Goal: Navigation & Orientation: Find specific page/section

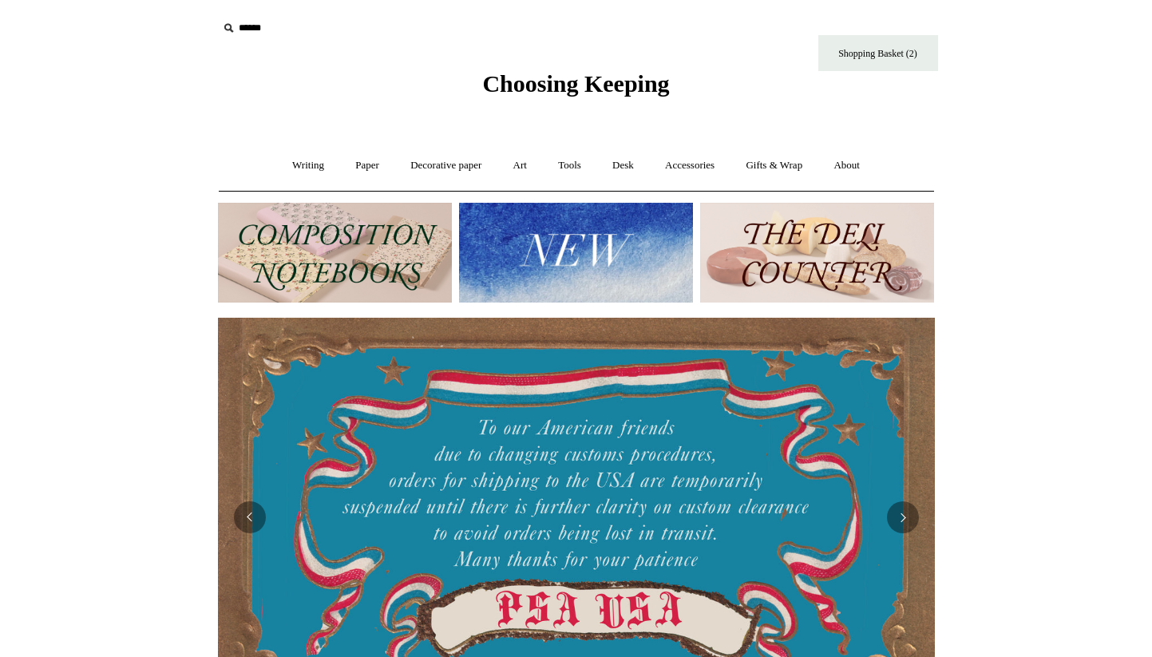
click at [390, 243] on img at bounding box center [335, 253] width 234 height 100
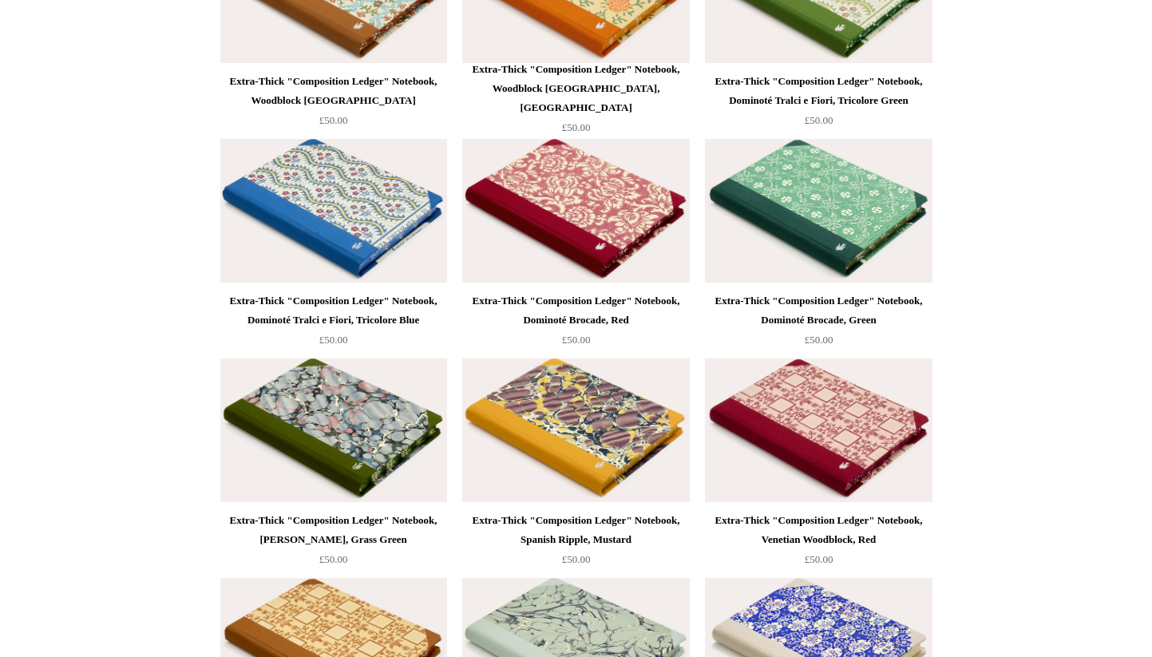
scroll to position [3354, 0]
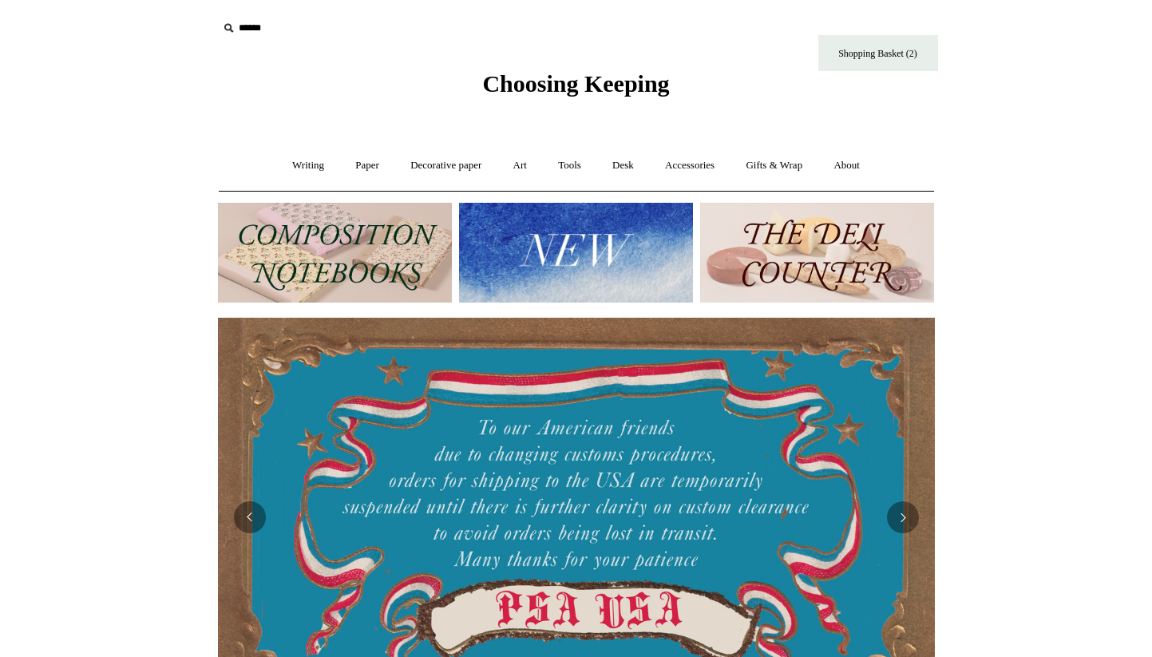
click at [418, 226] on img at bounding box center [335, 253] width 234 height 100
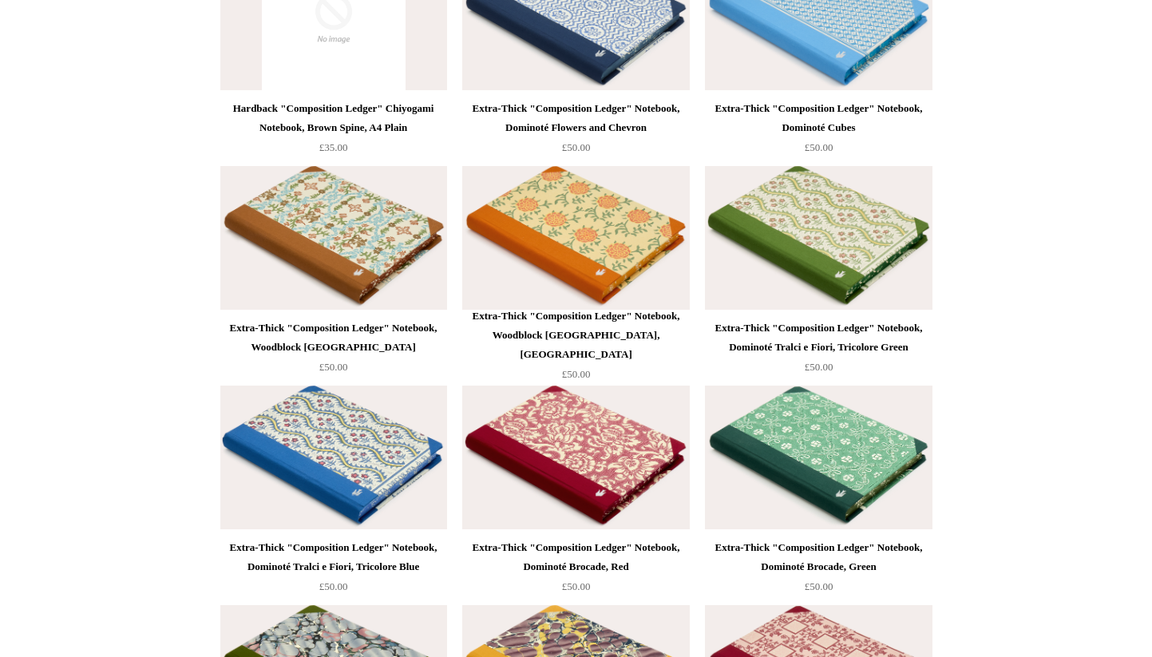
scroll to position [3450, 0]
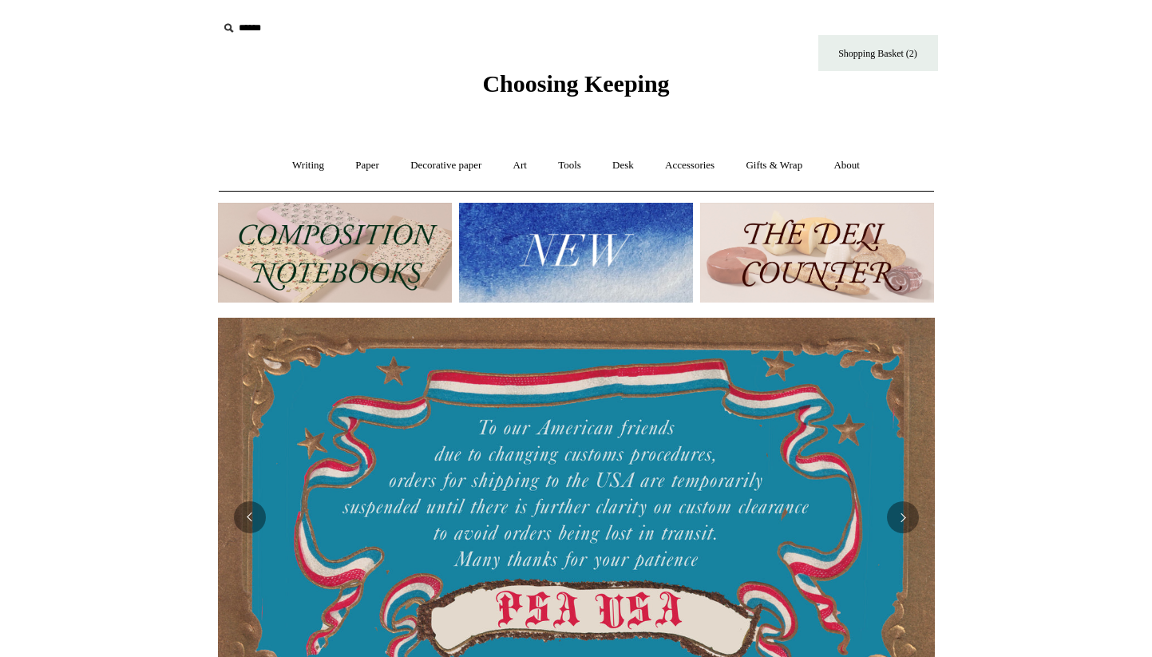
click at [393, 240] on img at bounding box center [335, 253] width 234 height 100
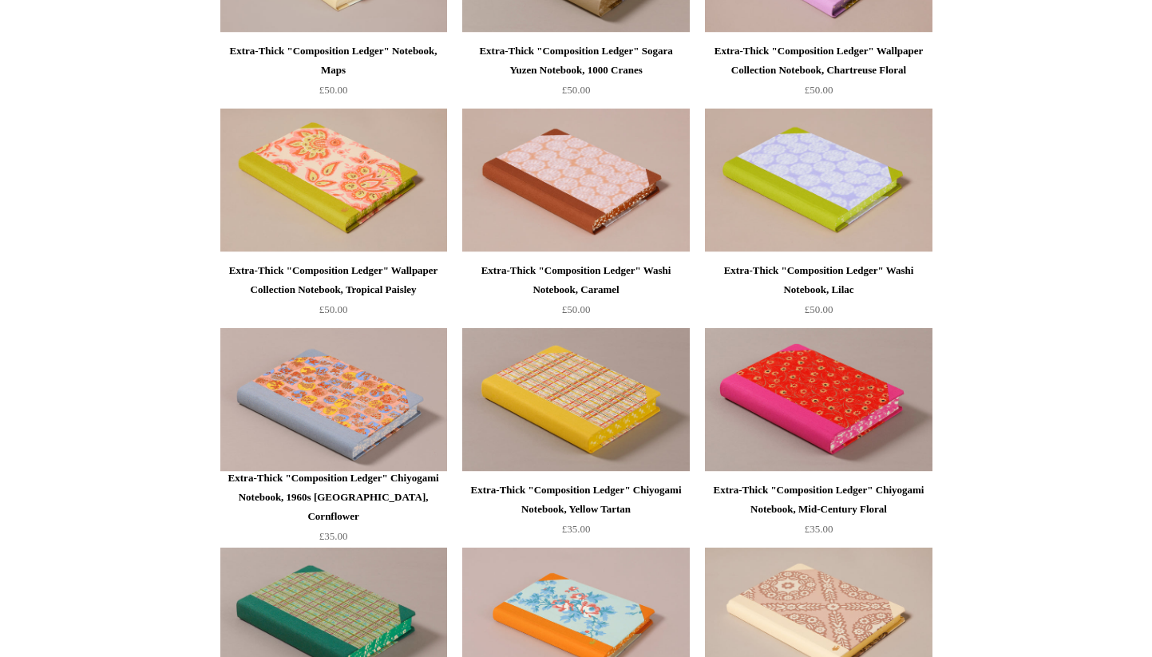
scroll to position [903, 0]
